Goal: Information Seeking & Learning: Find specific page/section

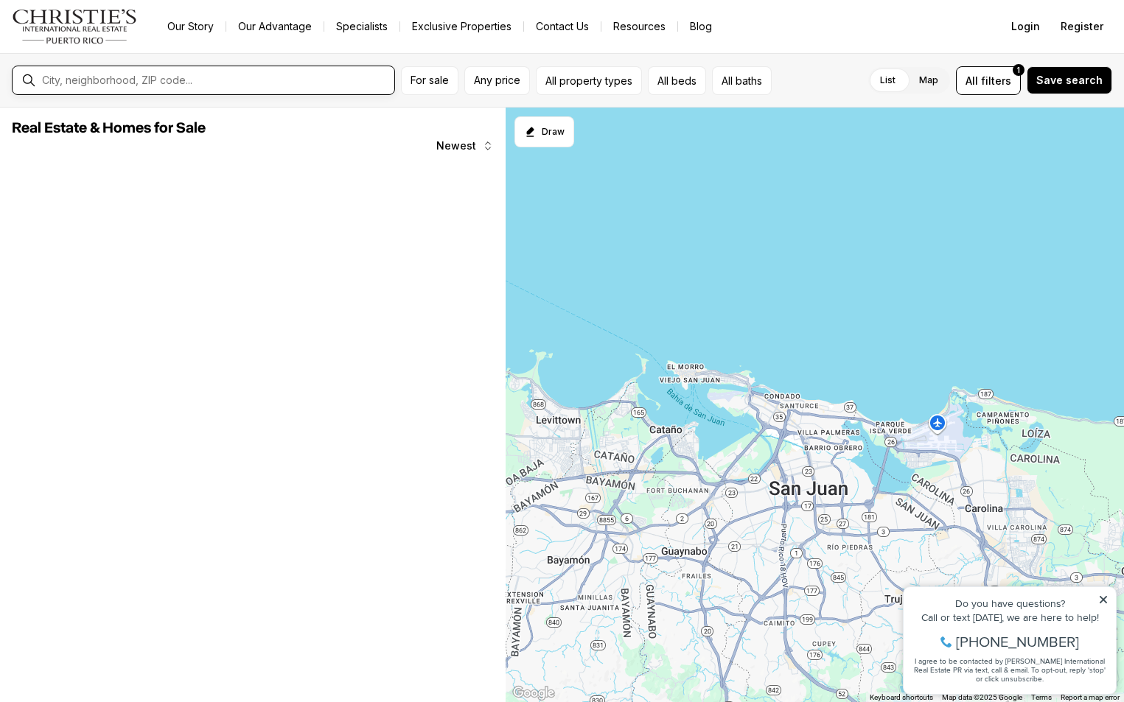
click at [281, 79] on input "text" at bounding box center [215, 80] width 346 height 12
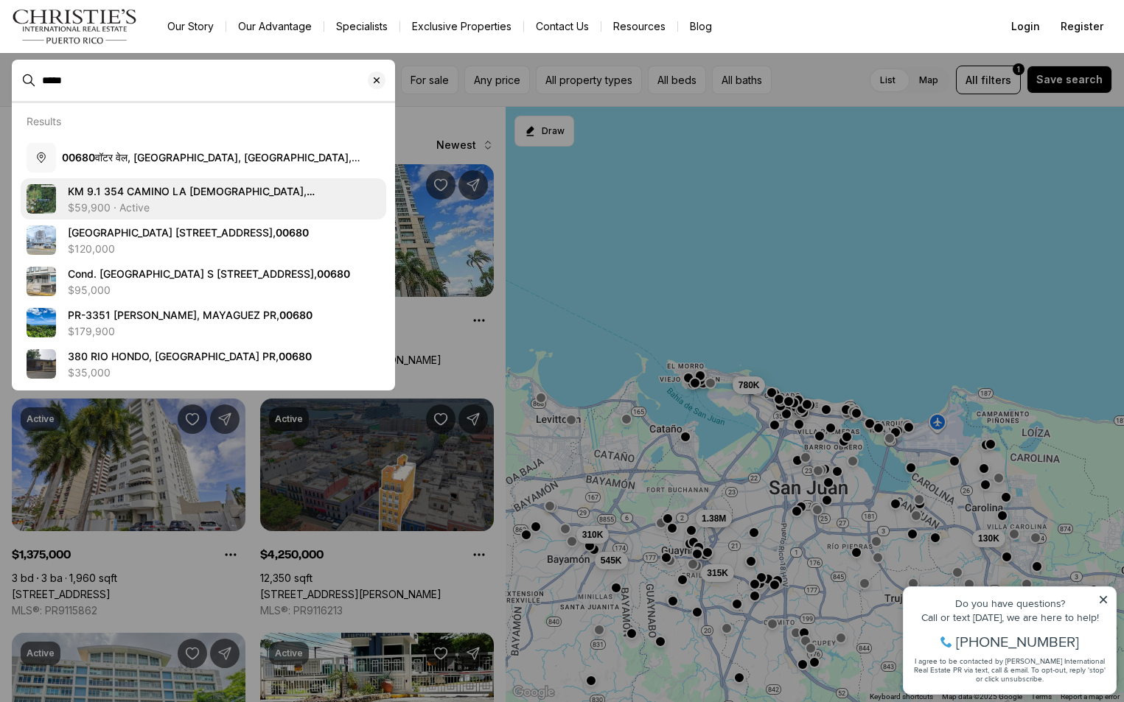
type input "*****"
click at [210, 200] on div "KM 9.1 354 CAMINO LA [DEMOGRAPHIC_DATA], [GEOGRAPHIC_DATA] PR, 00680 $59,900 · …" at bounding box center [224, 198] width 312 height 29
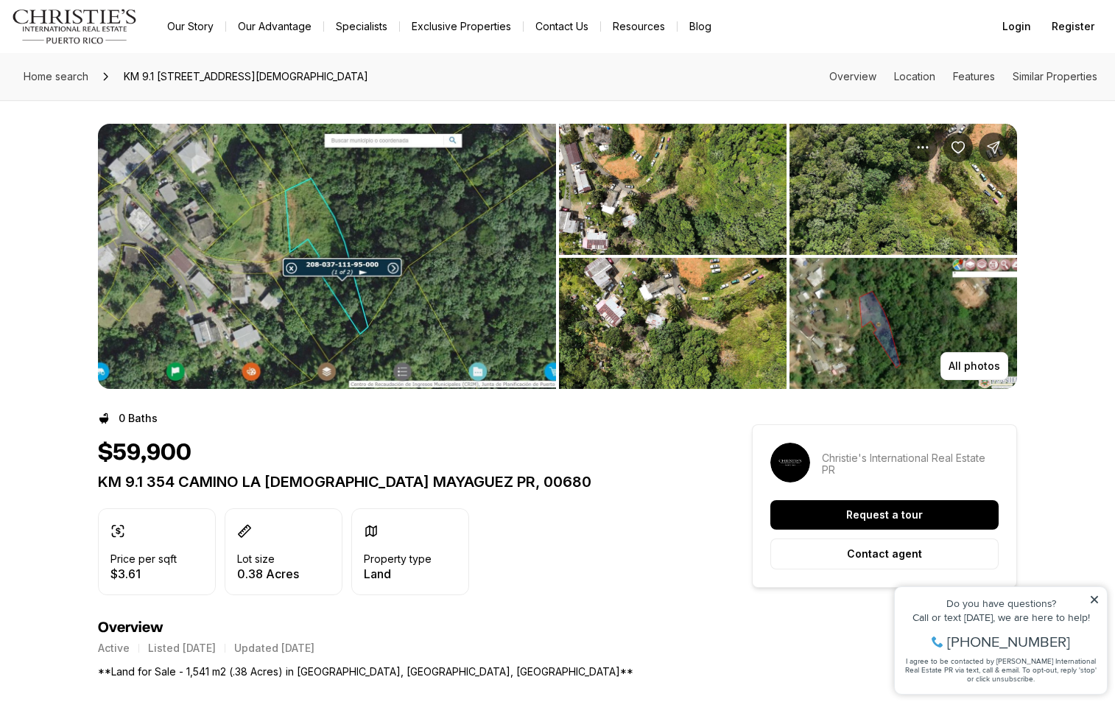
click at [1095, 600] on icon at bounding box center [1094, 599] width 7 height 7
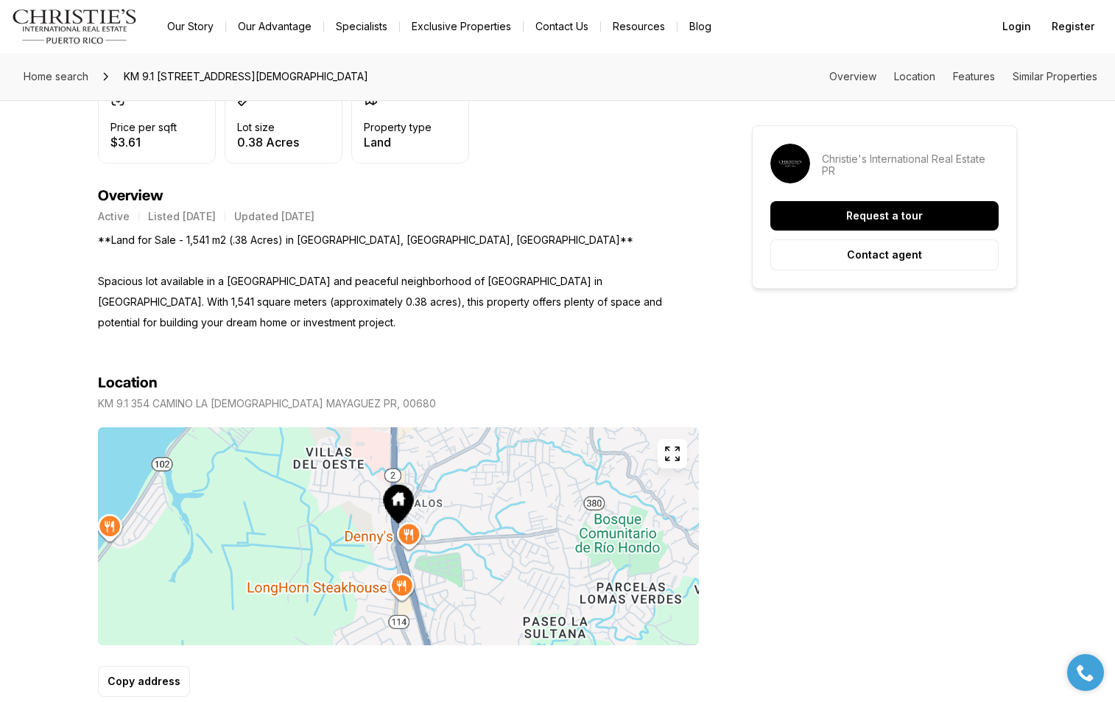
scroll to position [516, 0]
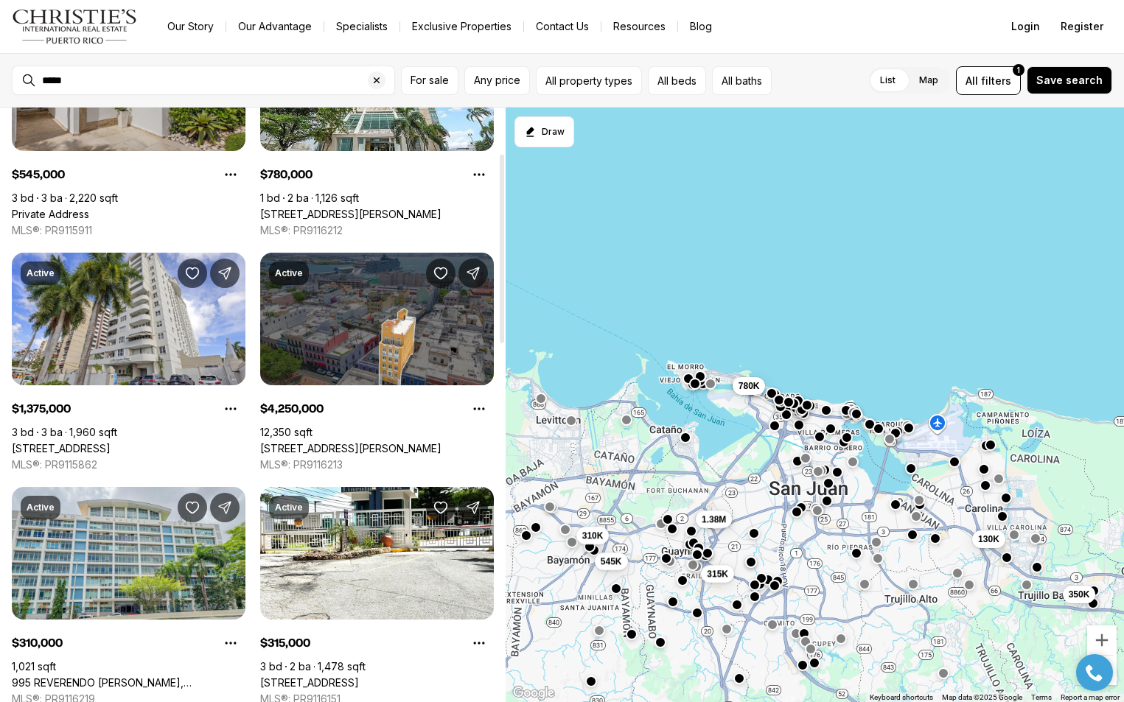
scroll to position [147, 0]
